Goal: Information Seeking & Learning: Learn about a topic

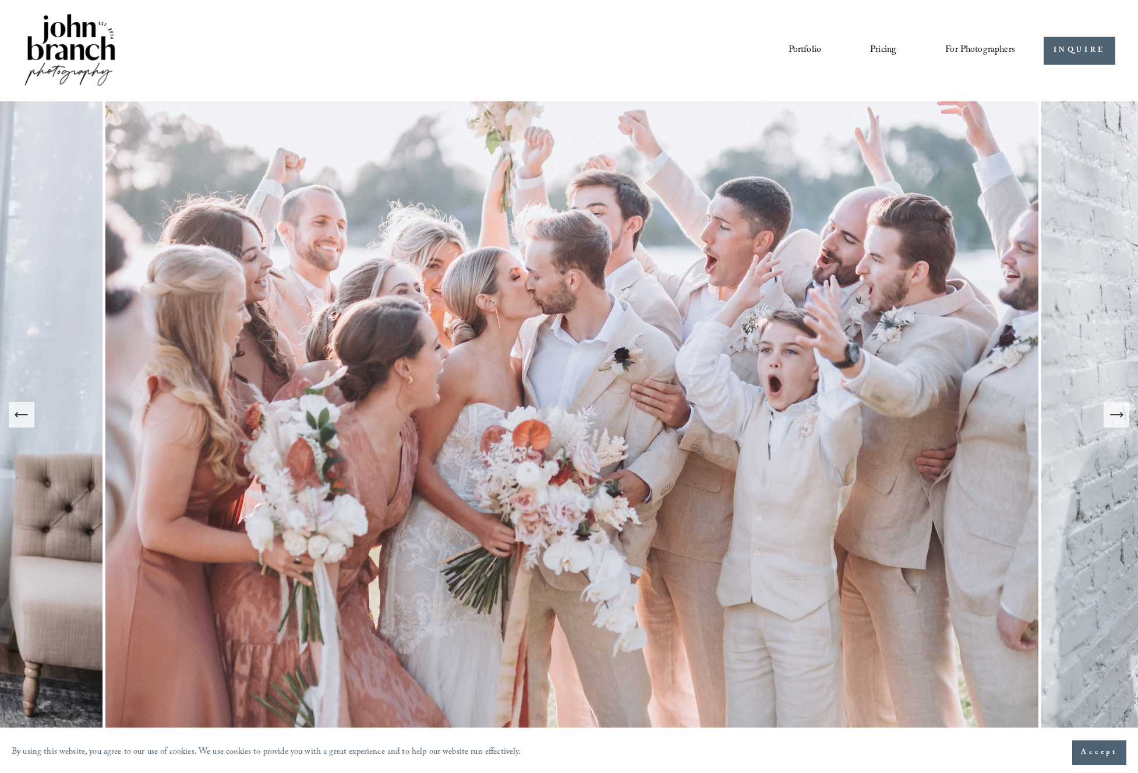
click at [888, 42] on link "Pricing" at bounding box center [883, 51] width 26 height 20
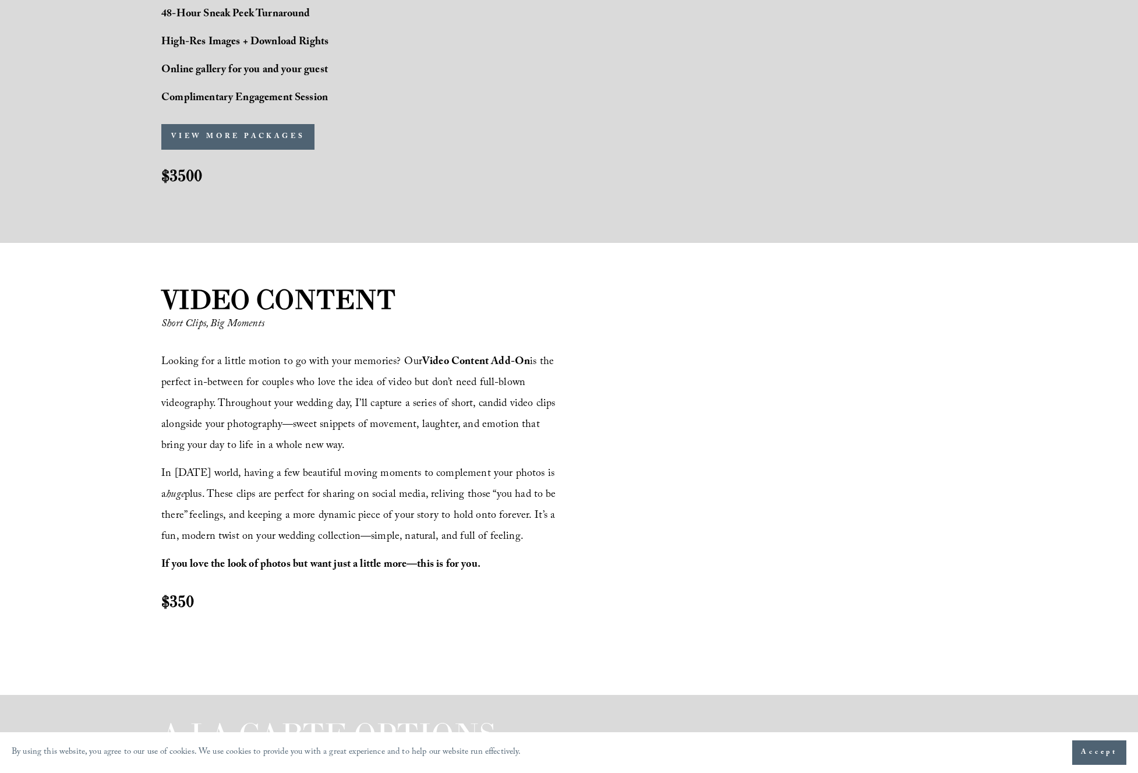
scroll to position [1163, 0]
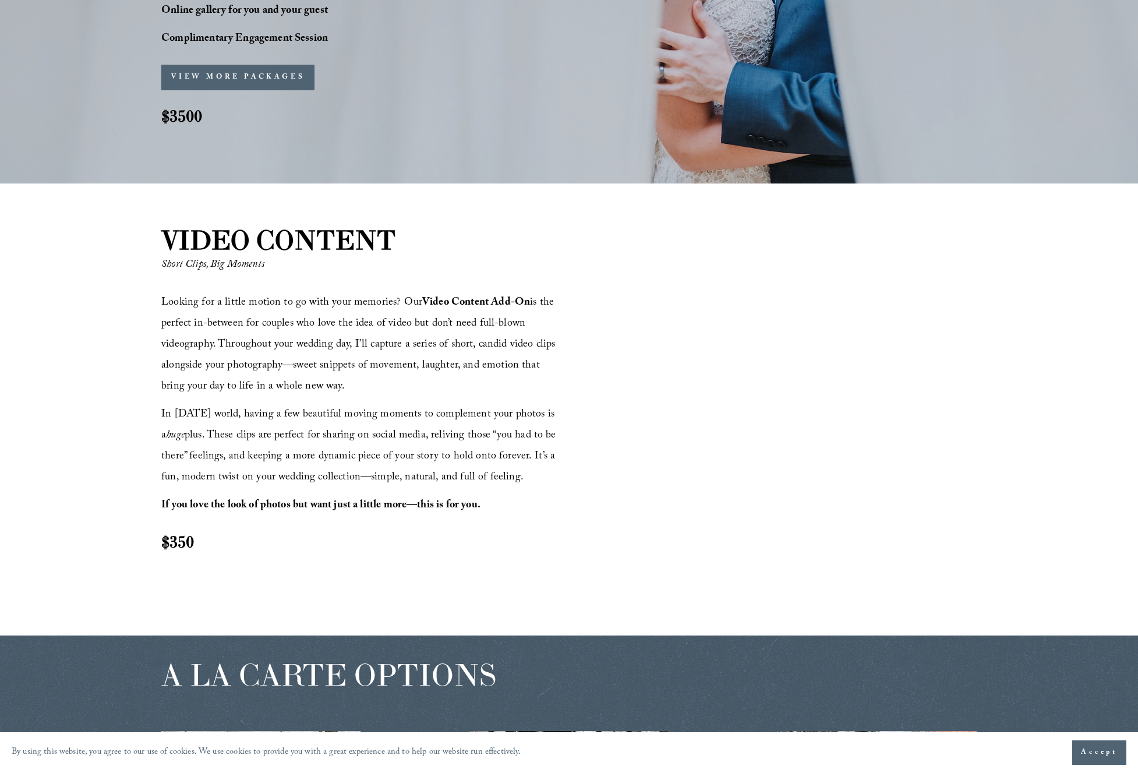
drag, startPoint x: 218, startPoint y: 342, endPoint x: 367, endPoint y: 380, distance: 154.3
click at [367, 380] on p "Looking for a little motion to go with your memories? Our Video Content Add-On …" at bounding box center [363, 345] width 404 height 105
copy span "Throughout your wedding day, I’ll capture a series of short, candid video clips…"
drag, startPoint x: 208, startPoint y: 434, endPoint x: 545, endPoint y: 472, distance: 339.2
click at [545, 472] on p "In today’s world, having a few beautiful moving moments to complement your phot…" at bounding box center [363, 447] width 404 height 84
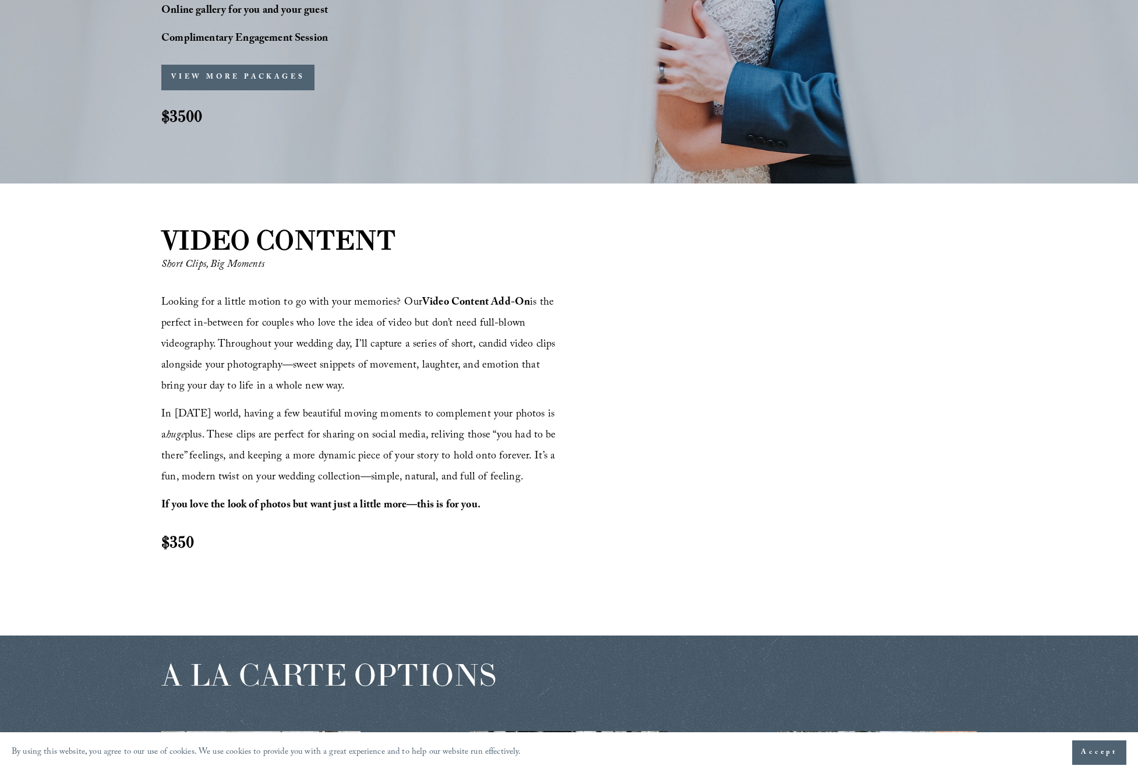
copy span "These clips are perfect for sharing on social media, reliving those “you had to…"
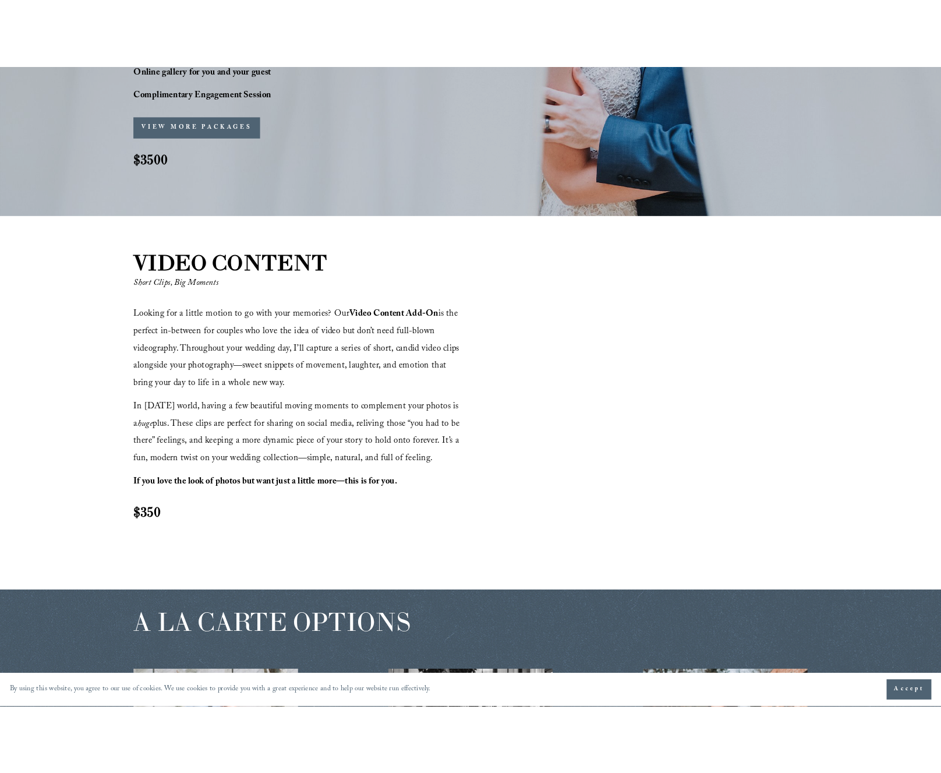
scroll to position [1104, 0]
